Goal: Task Accomplishment & Management: Manage account settings

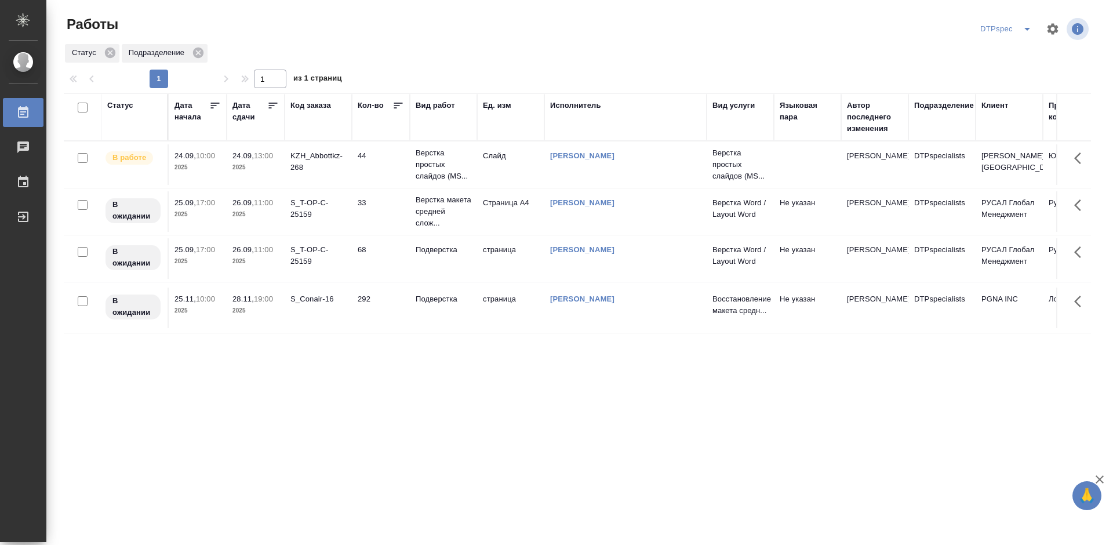
click at [436, 166] on p "Верстка простых слайдов (MS..." at bounding box center [444, 164] width 56 height 35
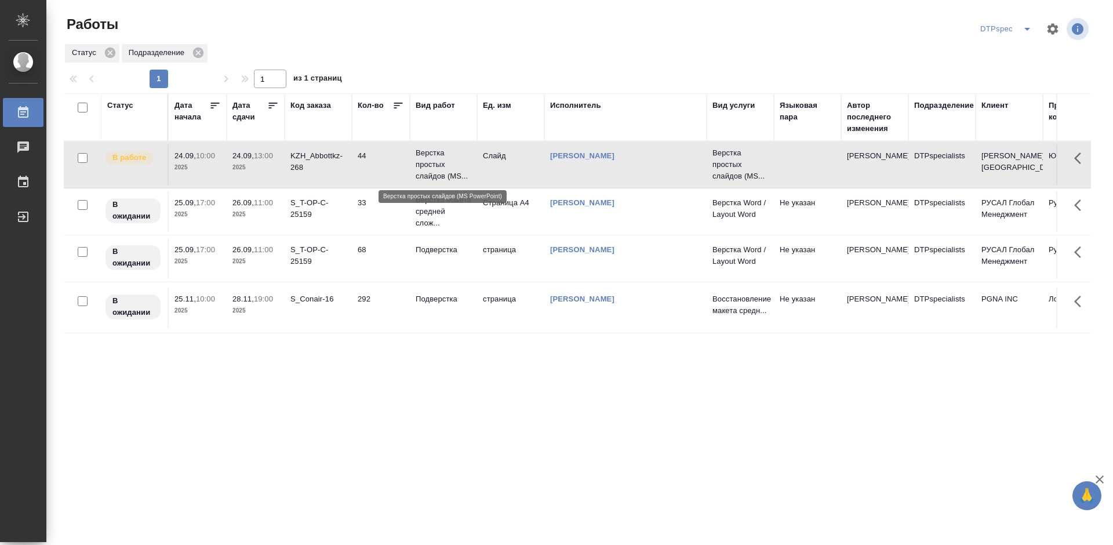
click at [436, 166] on p "Верстка простых слайдов (MS..." at bounding box center [444, 164] width 56 height 35
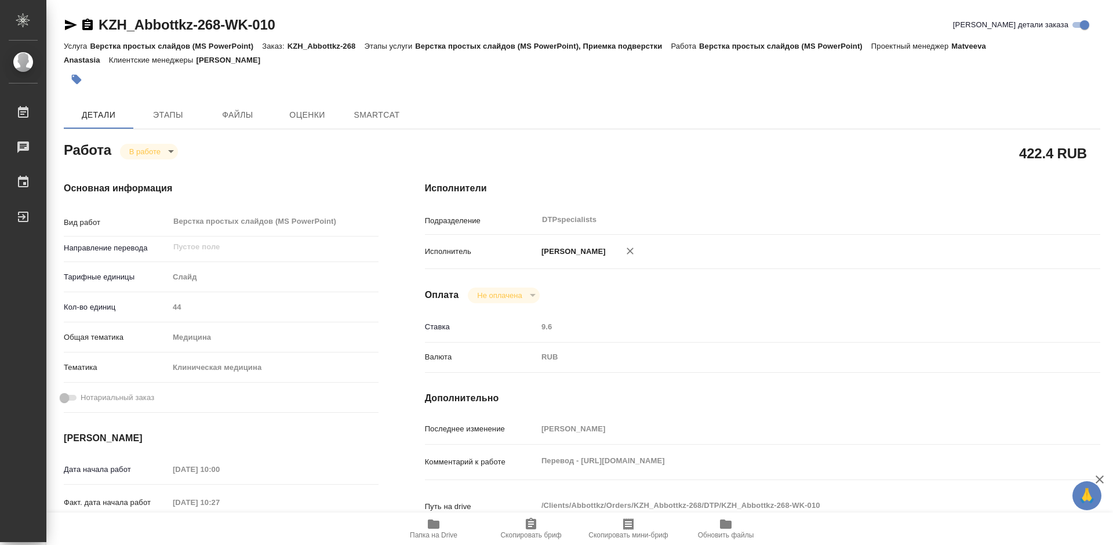
type textarea "x"
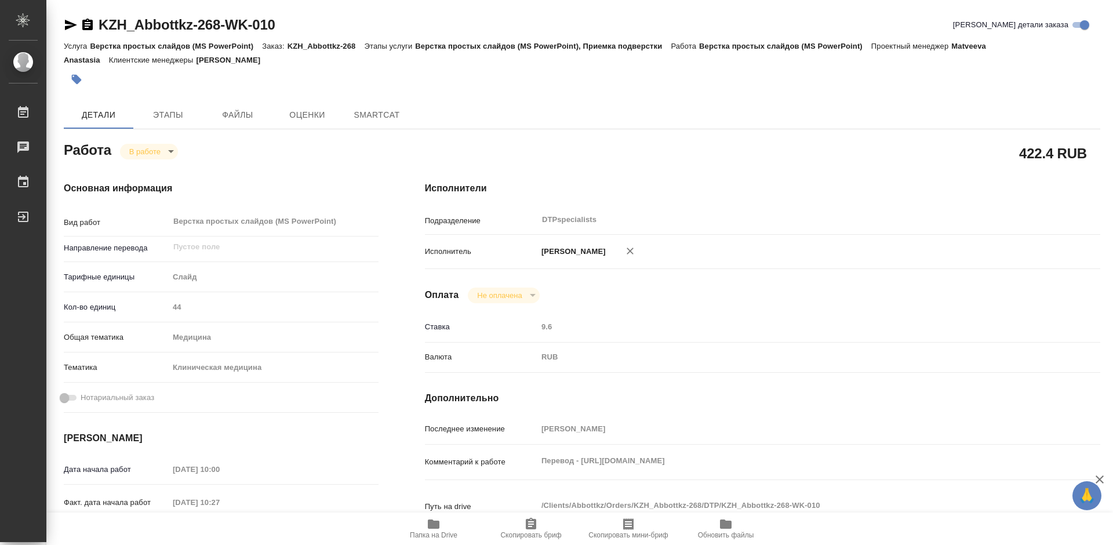
type textarea "x"
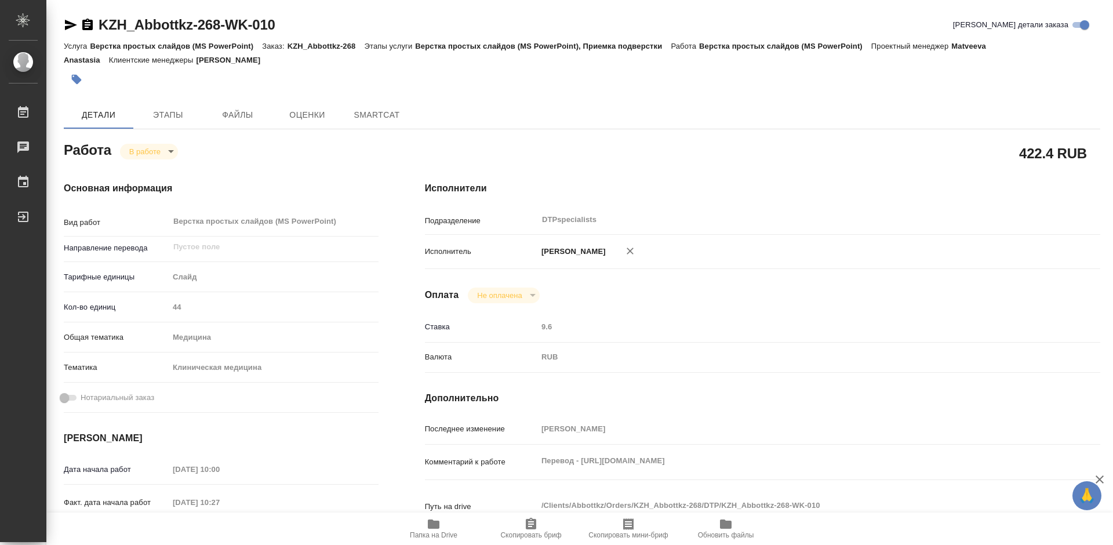
type textarea "x"
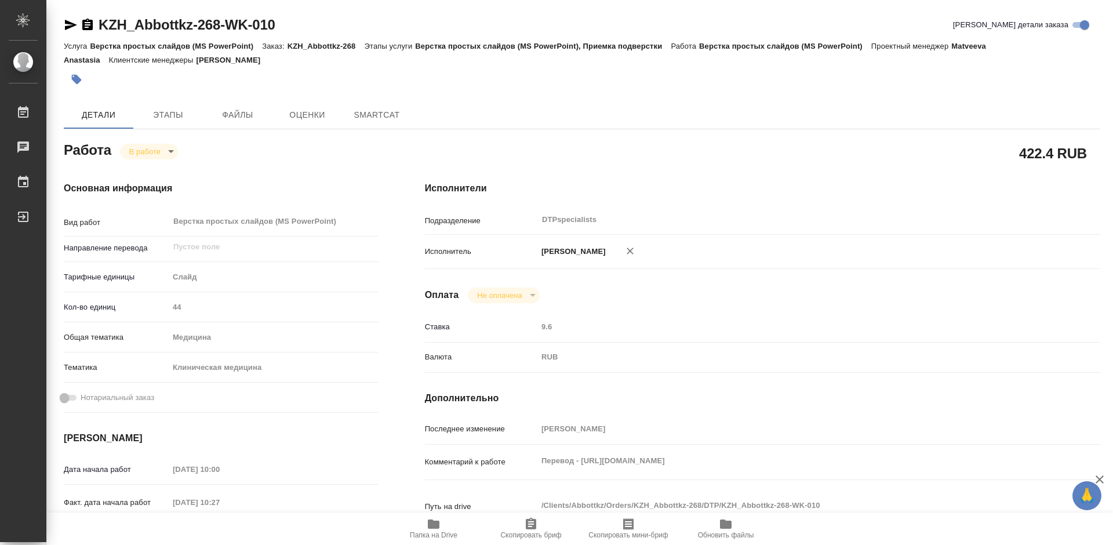
click at [435, 524] on icon "button" at bounding box center [434, 523] width 12 height 9
type textarea "x"
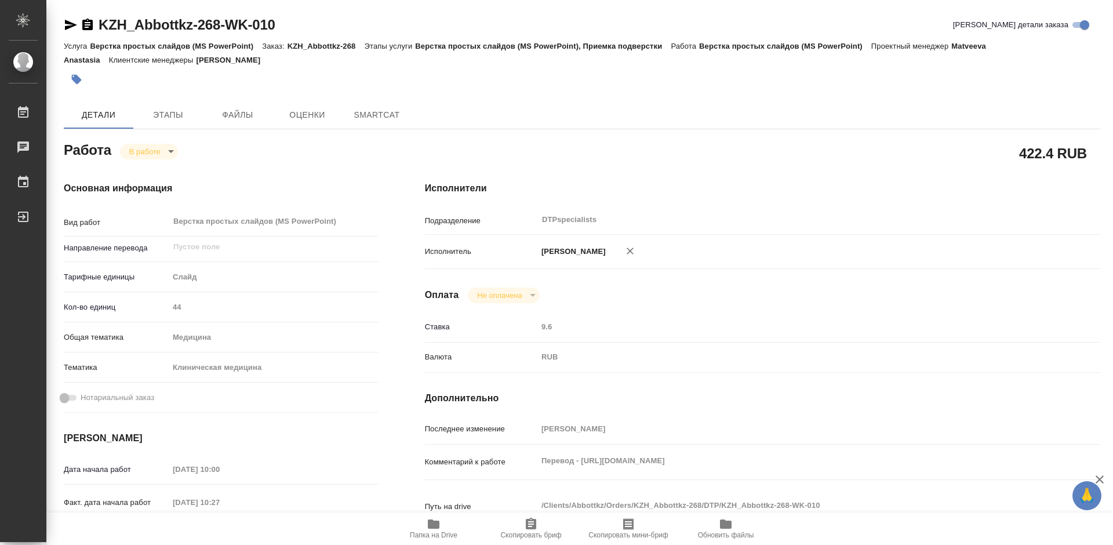
type textarea "x"
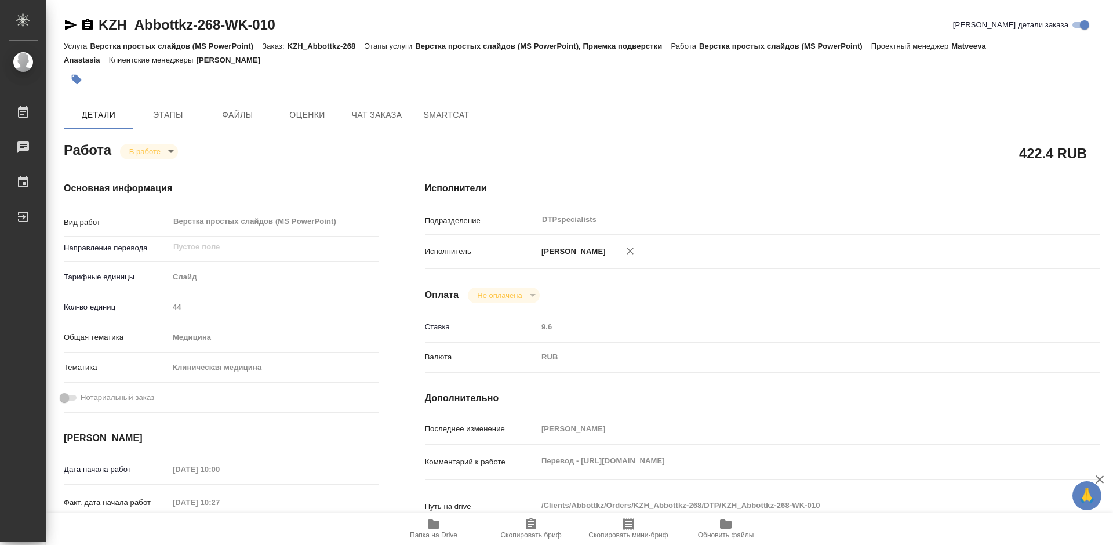
type textarea "x"
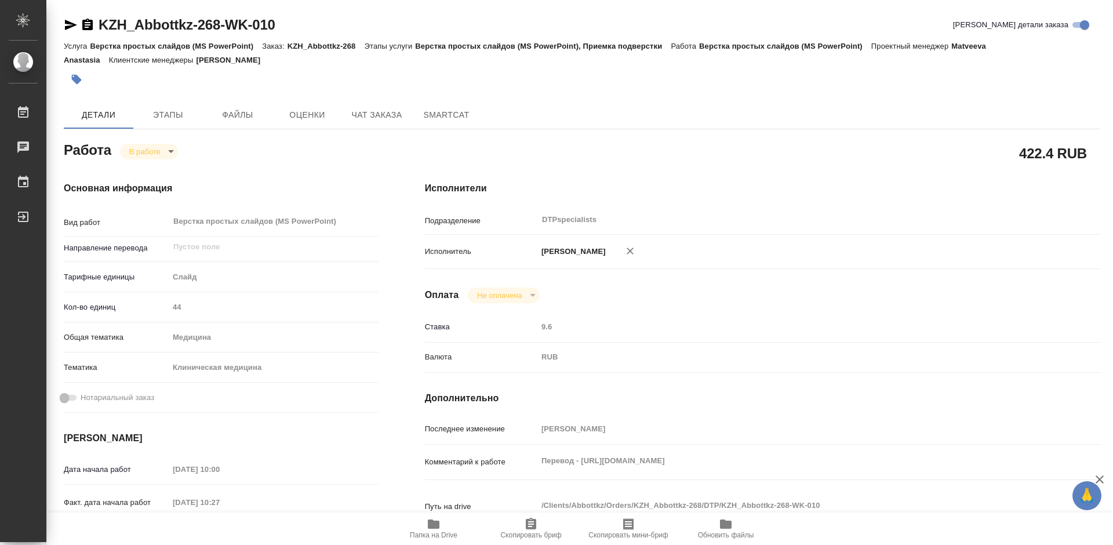
type textarea "x"
click at [158, 157] on body "🙏 .cls-1 fill:#fff; AWATERA Работы 0 Чаты График Выйти KZH_Abbottkz-268-WK-010 …" at bounding box center [556, 272] width 1113 height 545
click at [157, 166] on button "Выполнен" at bounding box center [150, 171] width 42 height 13
type textarea "x"
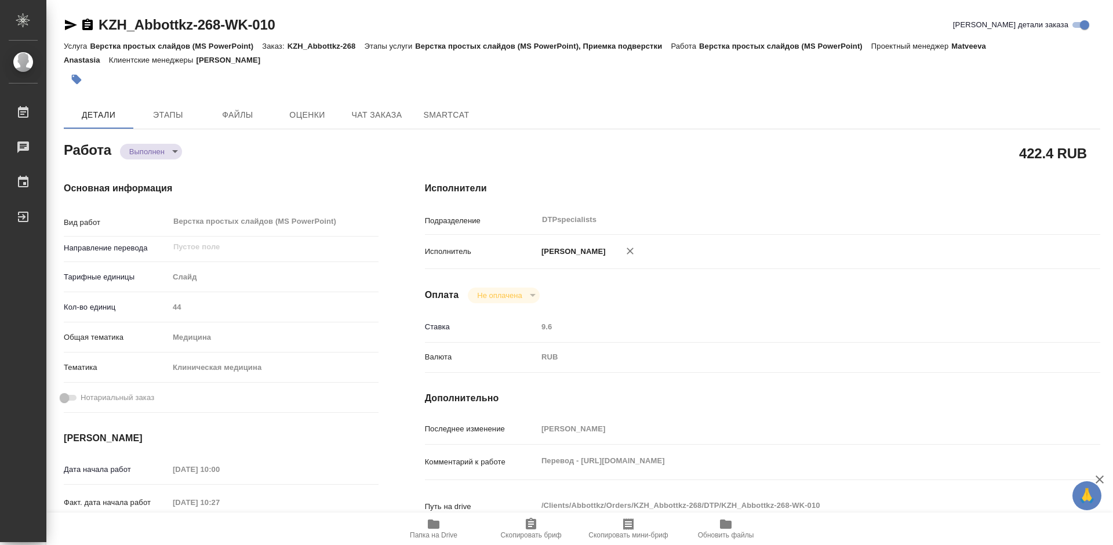
type textarea "x"
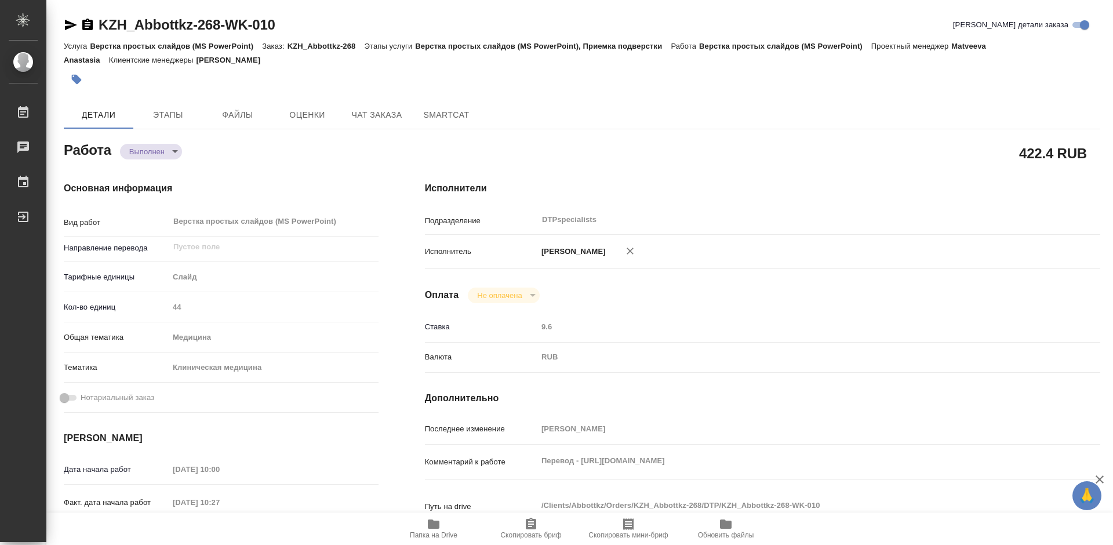
type textarea "x"
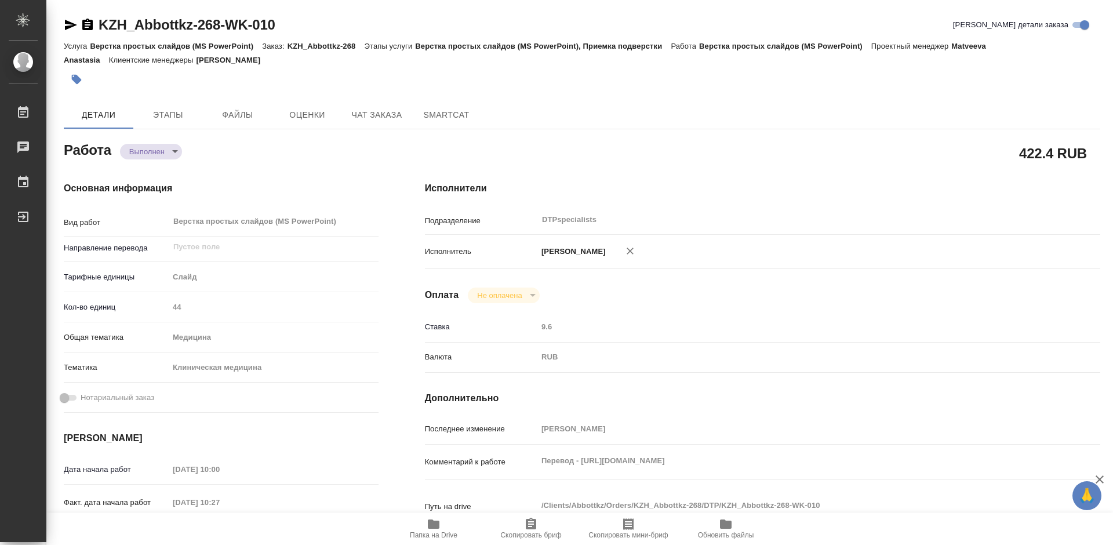
type textarea "x"
